Goal: Transaction & Acquisition: Subscribe to service/newsletter

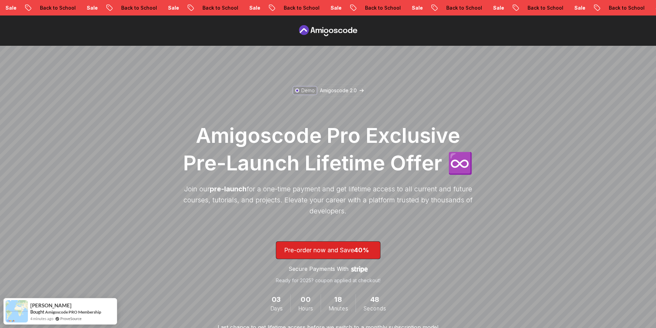
click at [337, 29] on icon at bounding box center [328, 30] width 62 height 11
click at [339, 91] on p "Amigoscode 2.0" at bounding box center [338, 90] width 37 height 7
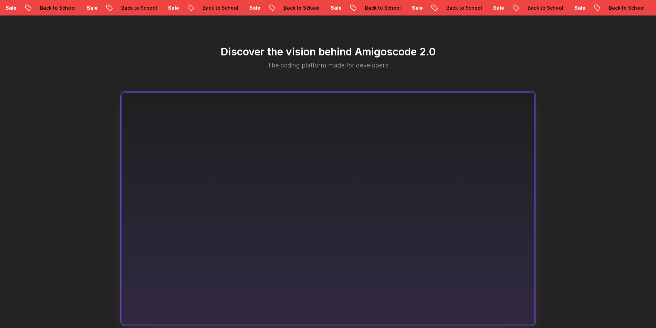
scroll to position [370, 0]
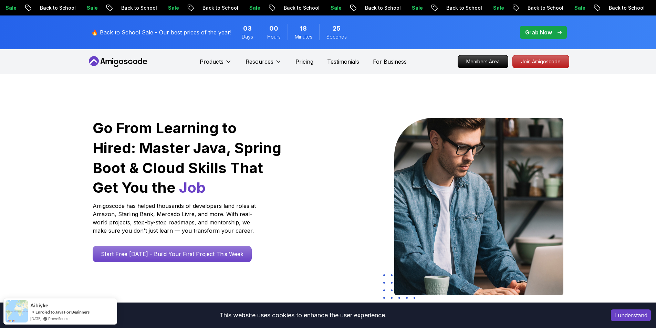
click at [549, 29] on p "Grab Now" at bounding box center [538, 32] width 27 height 8
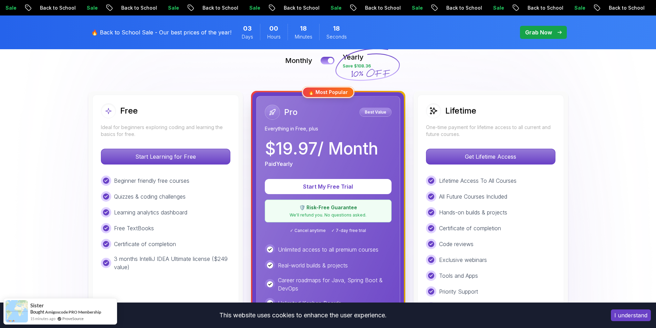
scroll to position [161, 0]
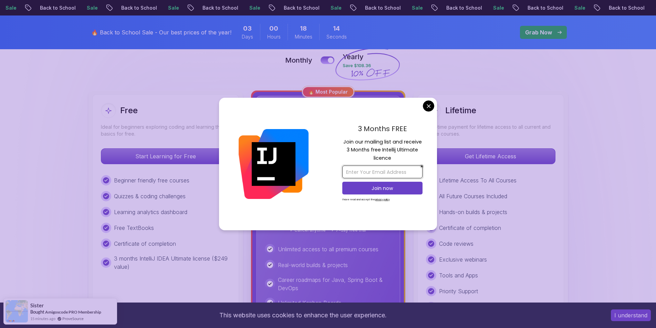
click at [375, 169] on input "email" at bounding box center [382, 172] width 80 height 13
paste input "[EMAIL_ADDRESS][DOMAIN_NAME]"
click at [347, 172] on input "[EMAIL_ADDRESS][DOMAIN_NAME]" at bounding box center [382, 172] width 80 height 13
type input "[EMAIL_ADDRESS][DOMAIN_NAME]"
click at [374, 189] on p "Join now" at bounding box center [382, 188] width 65 height 7
